Goal: Navigation & Orientation: Find specific page/section

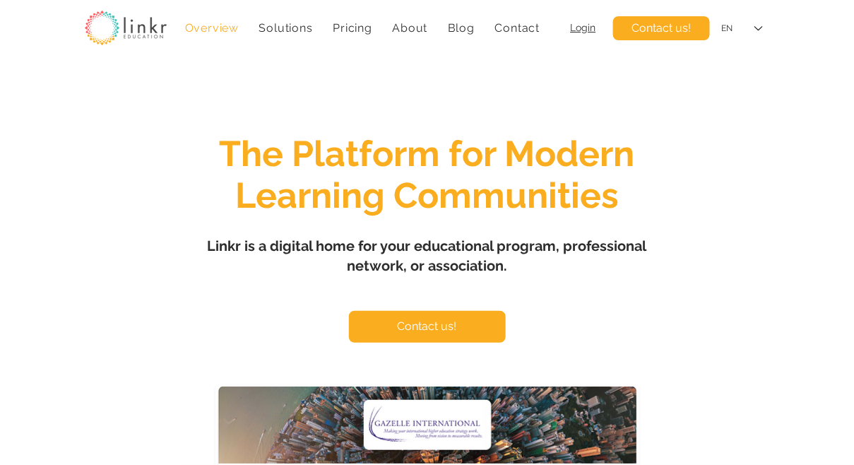
click at [462, 273] on span "Linkr is a digital home for your educational program, professional network, or …" at bounding box center [428, 255] width 440 height 37
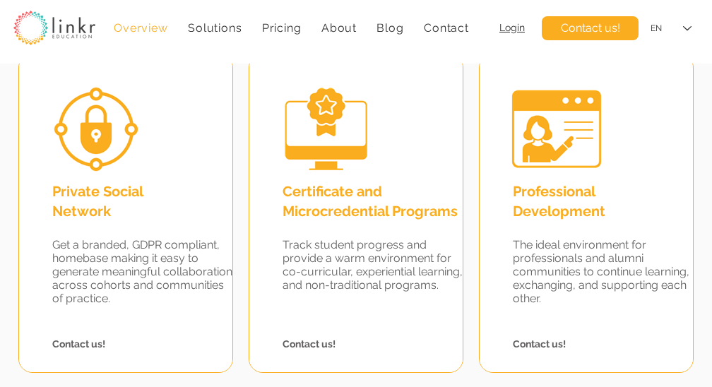
scroll to position [1355, 0]
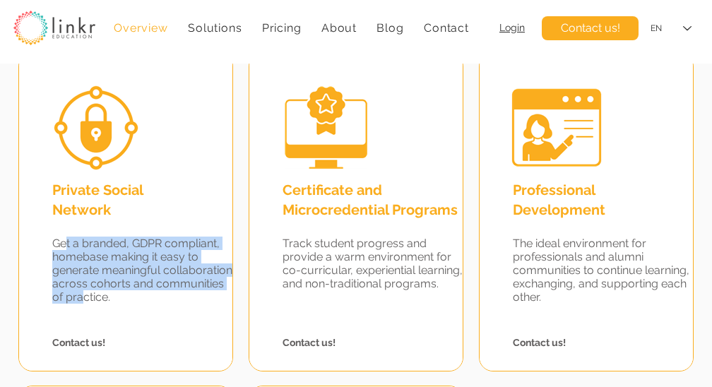
drag, startPoint x: 67, startPoint y: 237, endPoint x: 153, endPoint y: 298, distance: 104.9
click at [153, 298] on span "Get a branded, GDPR compliant, homebase making it easy to generate meaningful c…" at bounding box center [142, 270] width 180 height 67
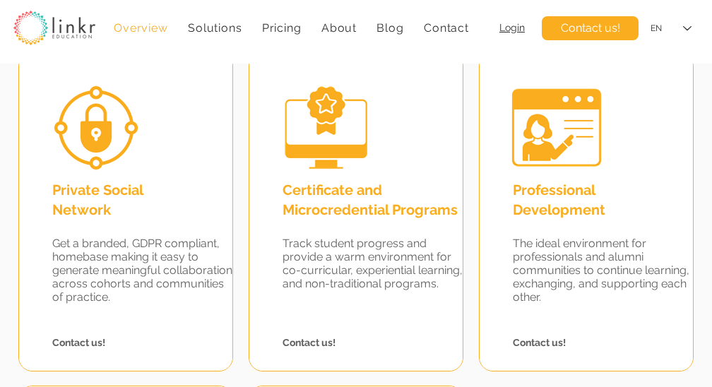
click at [492, 280] on div at bounding box center [586, 212] width 213 height 318
click at [532, 260] on span "The ideal environment for professionals and alumni communities to continue lear…" at bounding box center [601, 270] width 177 height 67
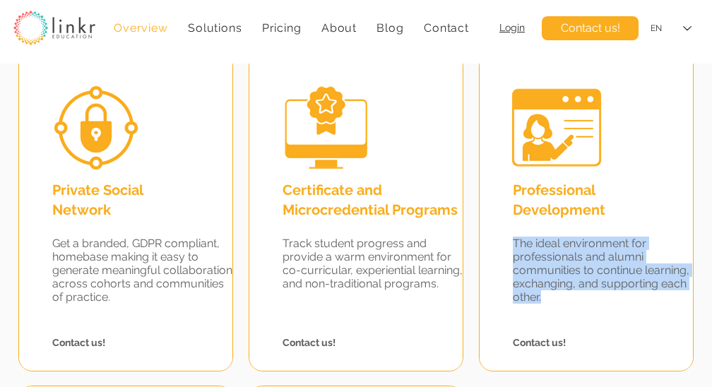
click at [532, 260] on span "The ideal environment for professionals and alumni communities to continue lear…" at bounding box center [601, 270] width 177 height 67
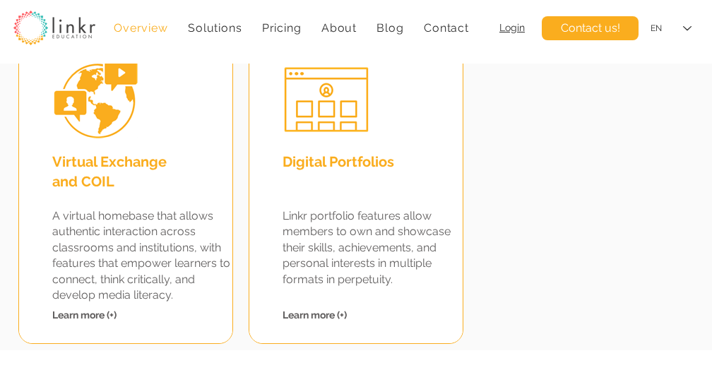
scroll to position [1719, 0]
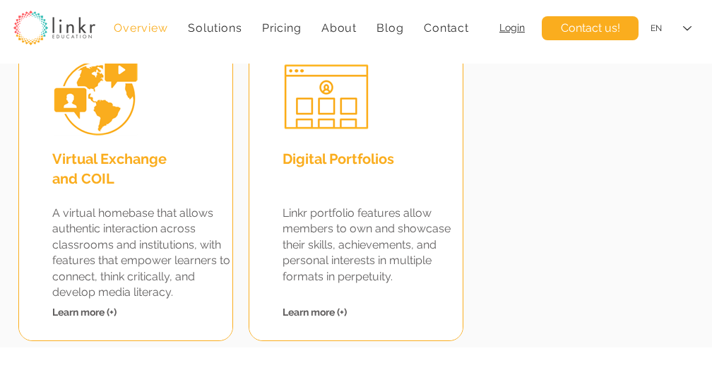
click at [365, 259] on span "Linkr portfolio features allow members to own and showcase their skills, achiev…" at bounding box center [367, 244] width 168 height 77
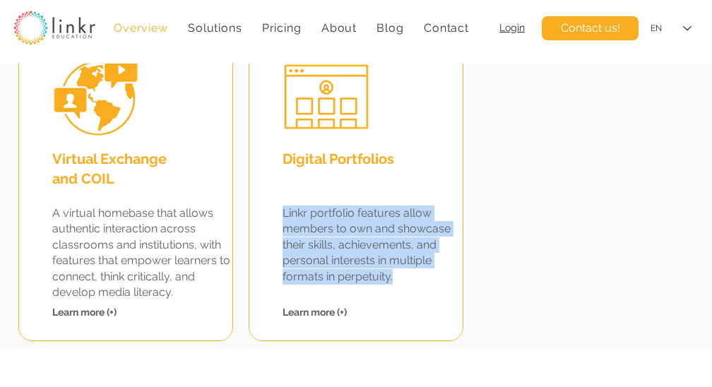
click at [365, 259] on span "Linkr portfolio features allow members to own and showcase their skills, achiev…" at bounding box center [367, 244] width 168 height 77
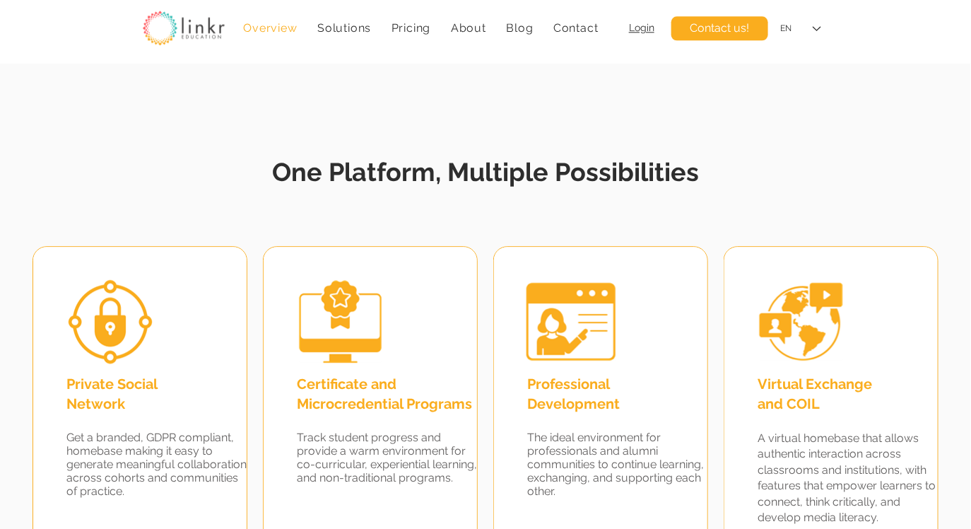
scroll to position [588, 0]
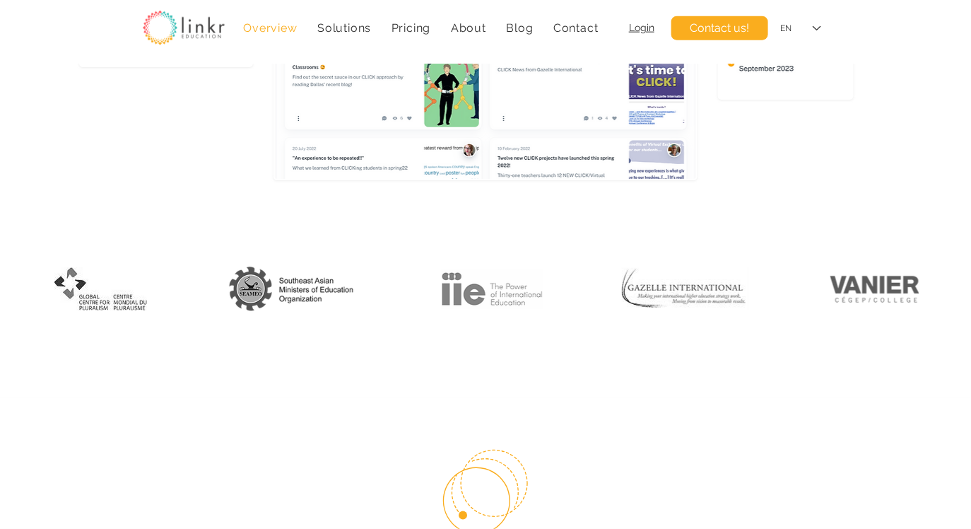
click at [639, 33] on span "Login" at bounding box center [641, 27] width 25 height 11
